Goal: Transaction & Acquisition: Purchase product/service

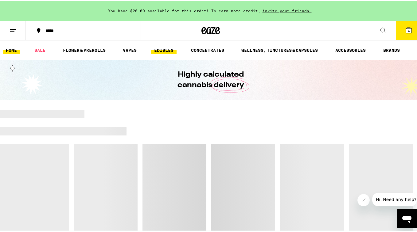
click at [162, 48] on link "EDIBLES" at bounding box center [163, 48] width 25 height 7
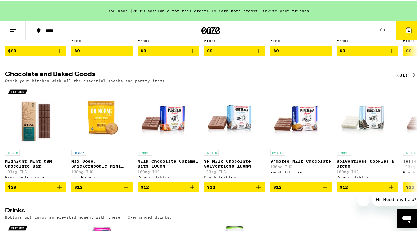
scroll to position [170, 0]
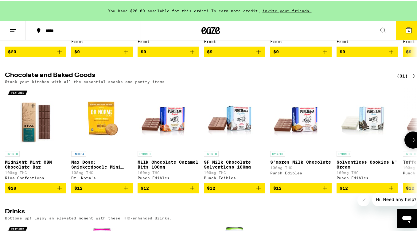
click at [409, 143] on icon at bounding box center [412, 138] width 7 height 7
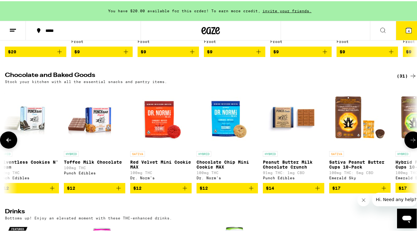
scroll to position [0, 340]
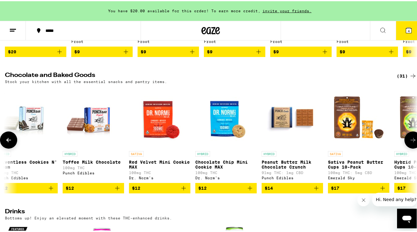
click at [411, 141] on icon at bounding box center [413, 139] width 5 height 4
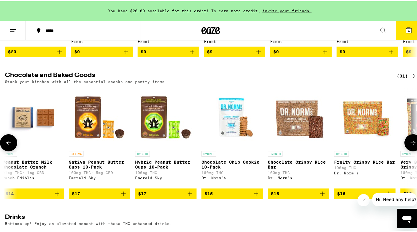
scroll to position [0, 680]
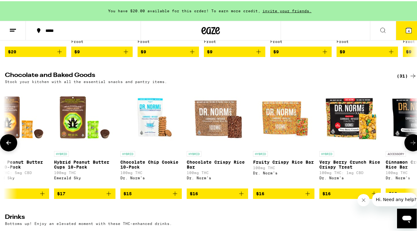
click at [409, 146] on icon at bounding box center [412, 141] width 7 height 7
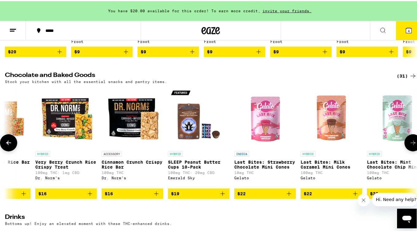
scroll to position [0, 1021]
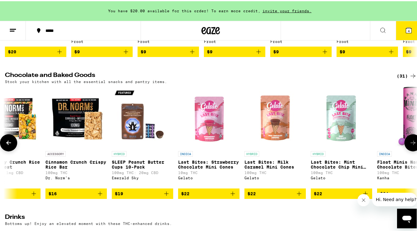
click at [409, 146] on icon at bounding box center [412, 141] width 7 height 7
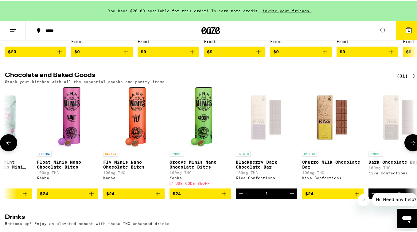
click at [409, 146] on icon at bounding box center [412, 141] width 7 height 7
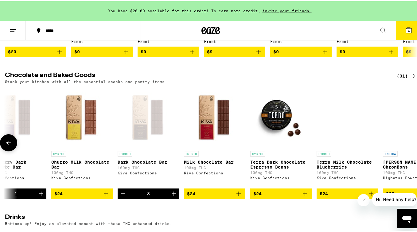
scroll to position [0, 1649]
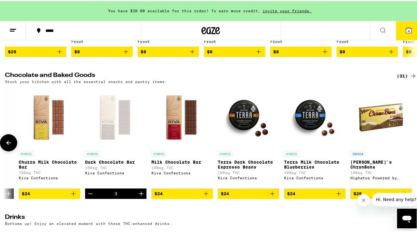
click at [8, 144] on icon at bounding box center [8, 142] width 5 height 4
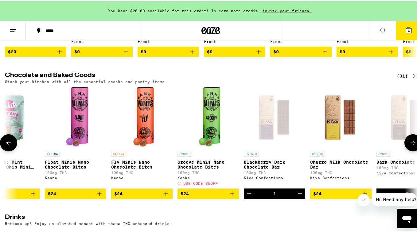
scroll to position [0, 1309]
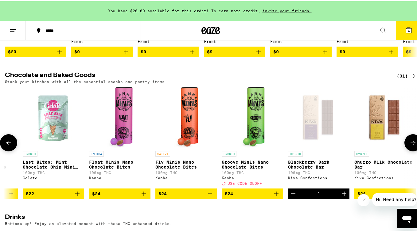
click at [410, 146] on icon at bounding box center [412, 141] width 7 height 7
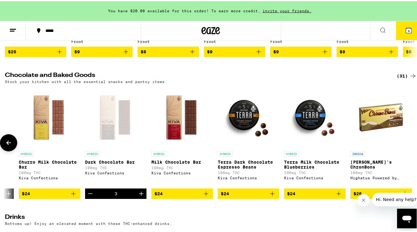
click at [87, 197] on icon "Decrement" at bounding box center [90, 192] width 7 height 7
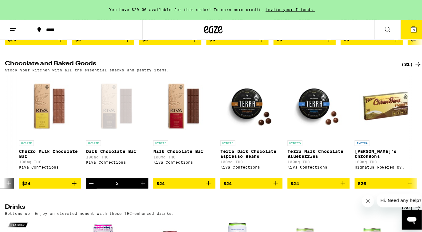
scroll to position [0, 0]
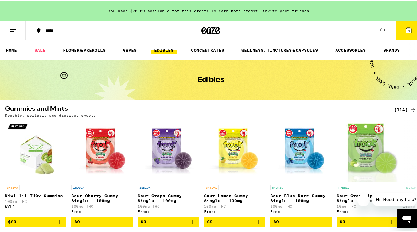
click at [408, 30] on span "3" at bounding box center [409, 30] width 2 height 4
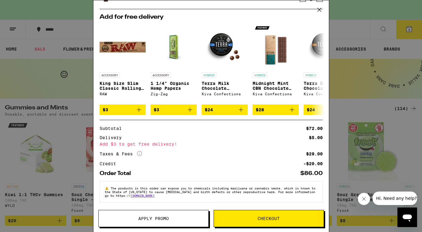
scroll to position [81, 0]
click at [316, 67] on icon at bounding box center [318, 69] width 5 height 4
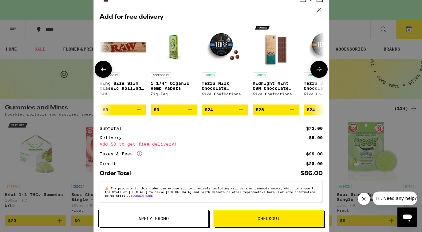
scroll to position [0, 151]
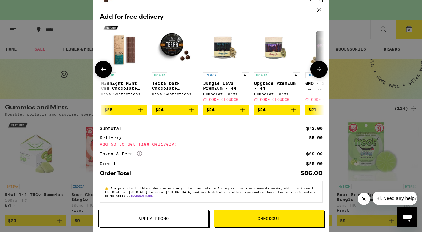
click at [316, 67] on icon at bounding box center [318, 69] width 5 height 4
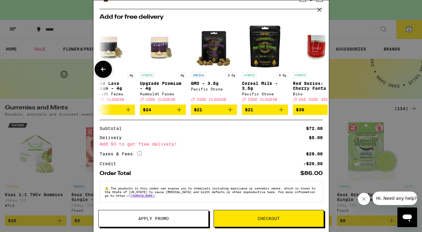
scroll to position [0, 291]
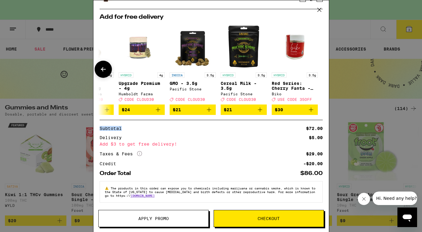
click at [314, 66] on div at bounding box center [318, 69] width 17 height 17
click at [106, 66] on icon at bounding box center [102, 69] width 7 height 7
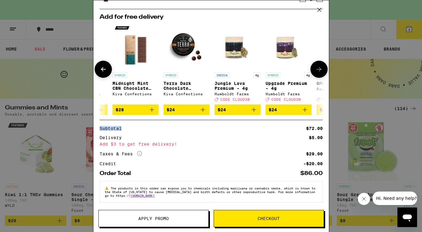
click at [106, 66] on icon at bounding box center [102, 69] width 7 height 7
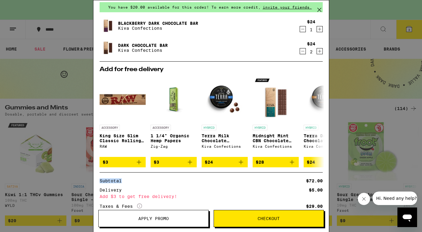
scroll to position [20, 0]
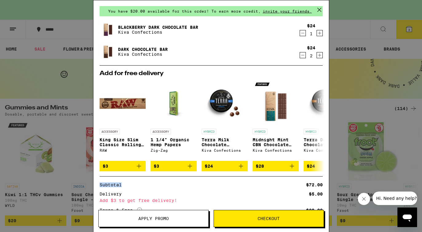
click at [317, 54] on icon "Increment" at bounding box center [320, 55] width 6 height 7
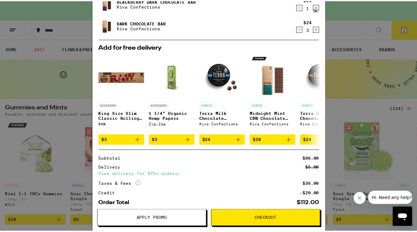
scroll to position [81, 0]
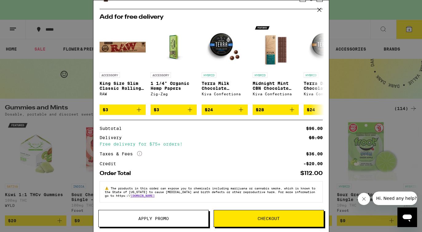
click at [269, 218] on span "Checkout" at bounding box center [268, 219] width 22 height 4
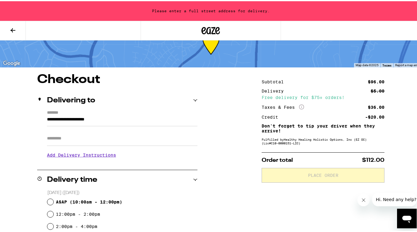
scroll to position [22, 0]
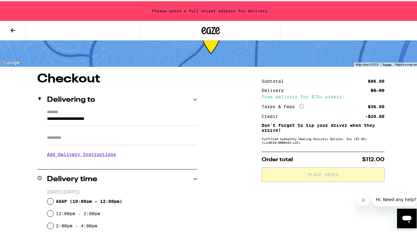
click at [91, 139] on input "Apt/Suite" at bounding box center [122, 137] width 150 height 15
click at [85, 119] on input "**********" at bounding box center [122, 119] width 150 height 10
click at [130, 111] on label "*******" at bounding box center [122, 112] width 150 height 6
click at [130, 114] on input "**********" at bounding box center [122, 119] width 150 height 10
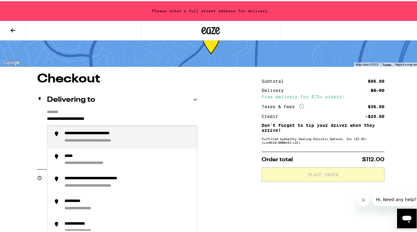
click at [47, 117] on input "**********" at bounding box center [122, 119] width 150 height 10
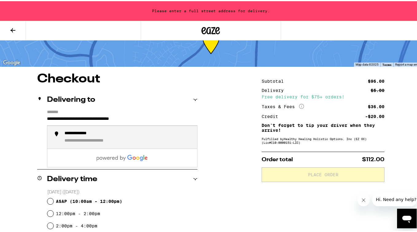
click at [102, 132] on div "**********" at bounding box center [83, 133] width 39 height 6
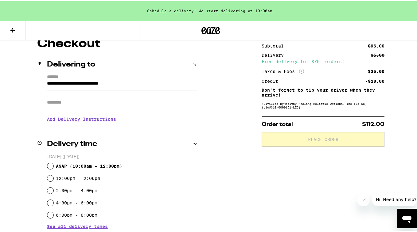
scroll to position [65, 0]
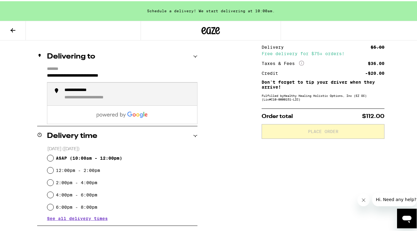
click at [157, 78] on input "**********" at bounding box center [122, 76] width 150 height 10
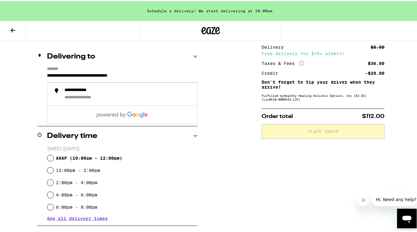
type input "**********"
click at [171, 154] on div "ASAP ( 10:00am - 12:00pm )" at bounding box center [122, 157] width 150 height 12
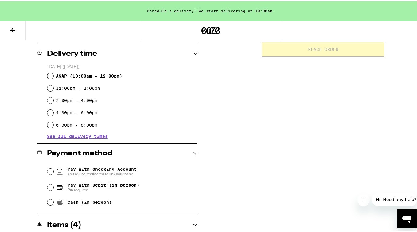
scroll to position [154, 0]
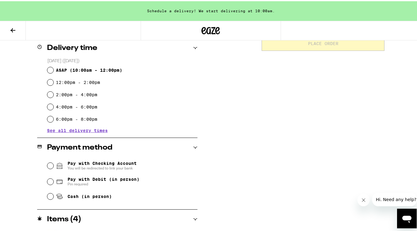
click at [50, 80] on input "12:00pm - 2:00pm" at bounding box center [50, 81] width 6 height 6
radio input "true"
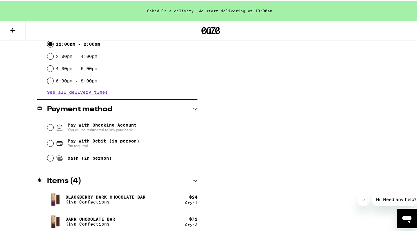
scroll to position [194, 0]
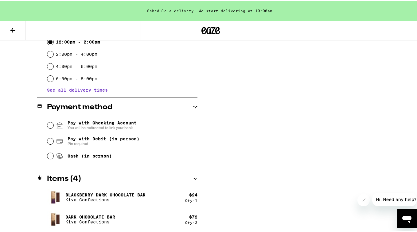
click at [49, 157] on input "Cash (in person)" at bounding box center [50, 155] width 6 height 6
radio input "true"
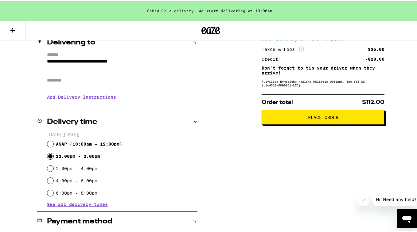
scroll to position [69, 0]
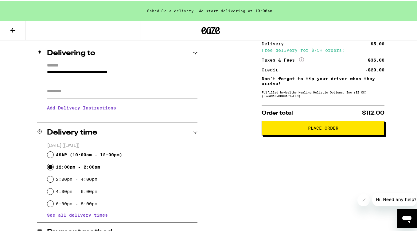
click at [331, 128] on span "Place Order" at bounding box center [323, 127] width 30 height 4
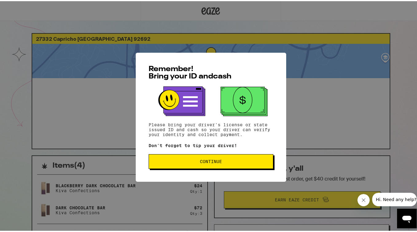
click at [240, 160] on span "Continue" at bounding box center [211, 160] width 114 height 4
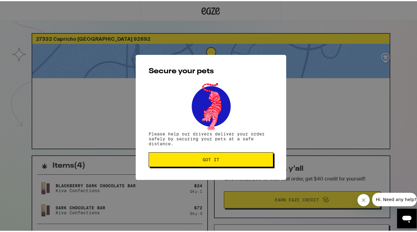
click at [236, 160] on span "Got it" at bounding box center [211, 159] width 114 height 4
